Goal: Task Accomplishment & Management: Manage account settings

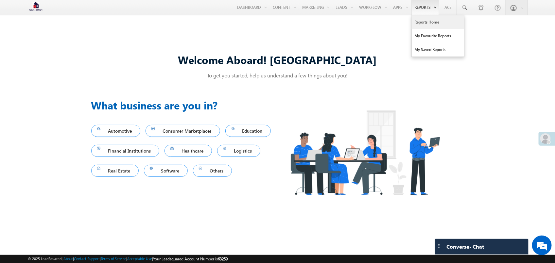
click at [428, 25] on link "Reports Home" at bounding box center [438, 22] width 52 height 14
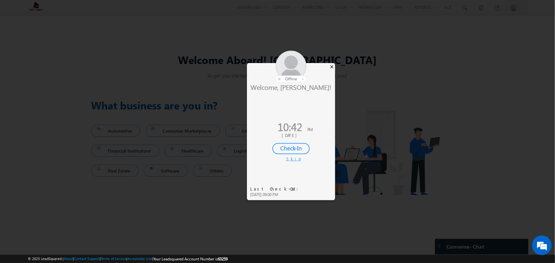
click at [330, 65] on div "×" at bounding box center [331, 66] width 7 height 7
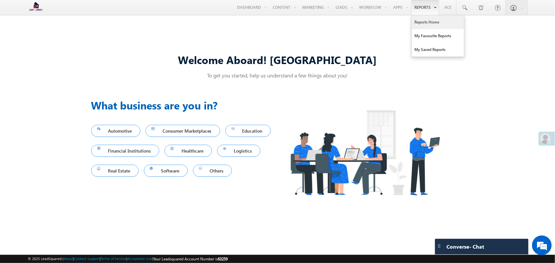
click at [422, 26] on link "Reports Home" at bounding box center [438, 22] width 52 height 14
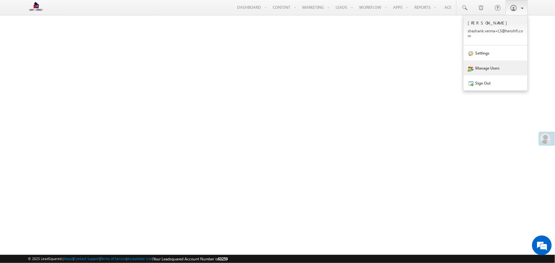
click at [506, 71] on link "Manage Users" at bounding box center [496, 68] width 64 height 15
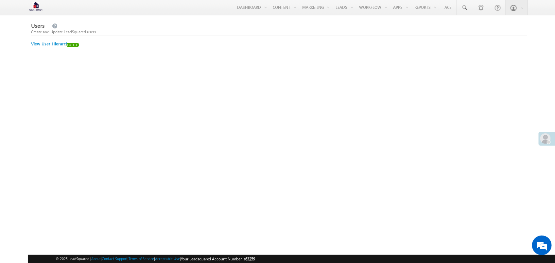
click at [44, 41] on div "Users Create and Update LeadSquared users View User Hierarchy" at bounding box center [279, 34] width 496 height 25
click at [44, 42] on link "View User Hierarchy" at bounding box center [51, 44] width 40 height 6
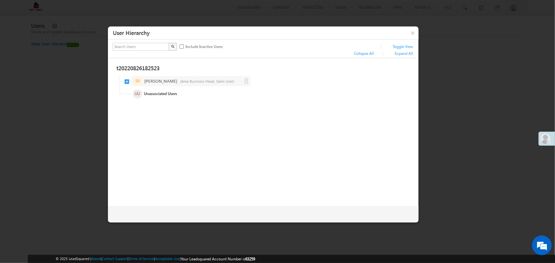
click at [125, 78] on span "SV Shashank Verma (Area Business Head, Sales User)" at bounding box center [188, 82] width 126 height 12
click at [128, 79] on span "SV Shashank Verma (Area Business Head, Sales User)" at bounding box center [188, 82] width 126 height 12
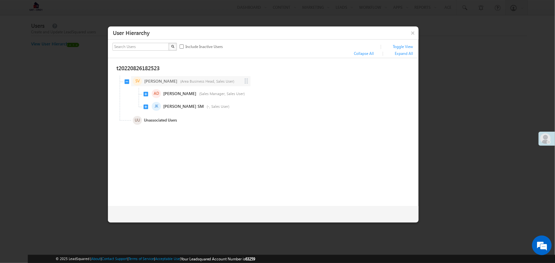
click at [128, 79] on span "SV Shashank Verma (Area Business Head, Sales User)" at bounding box center [188, 82] width 126 height 12
click at [413, 33] on button "×" at bounding box center [413, 32] width 10 height 11
